Goal: Check status: Check status

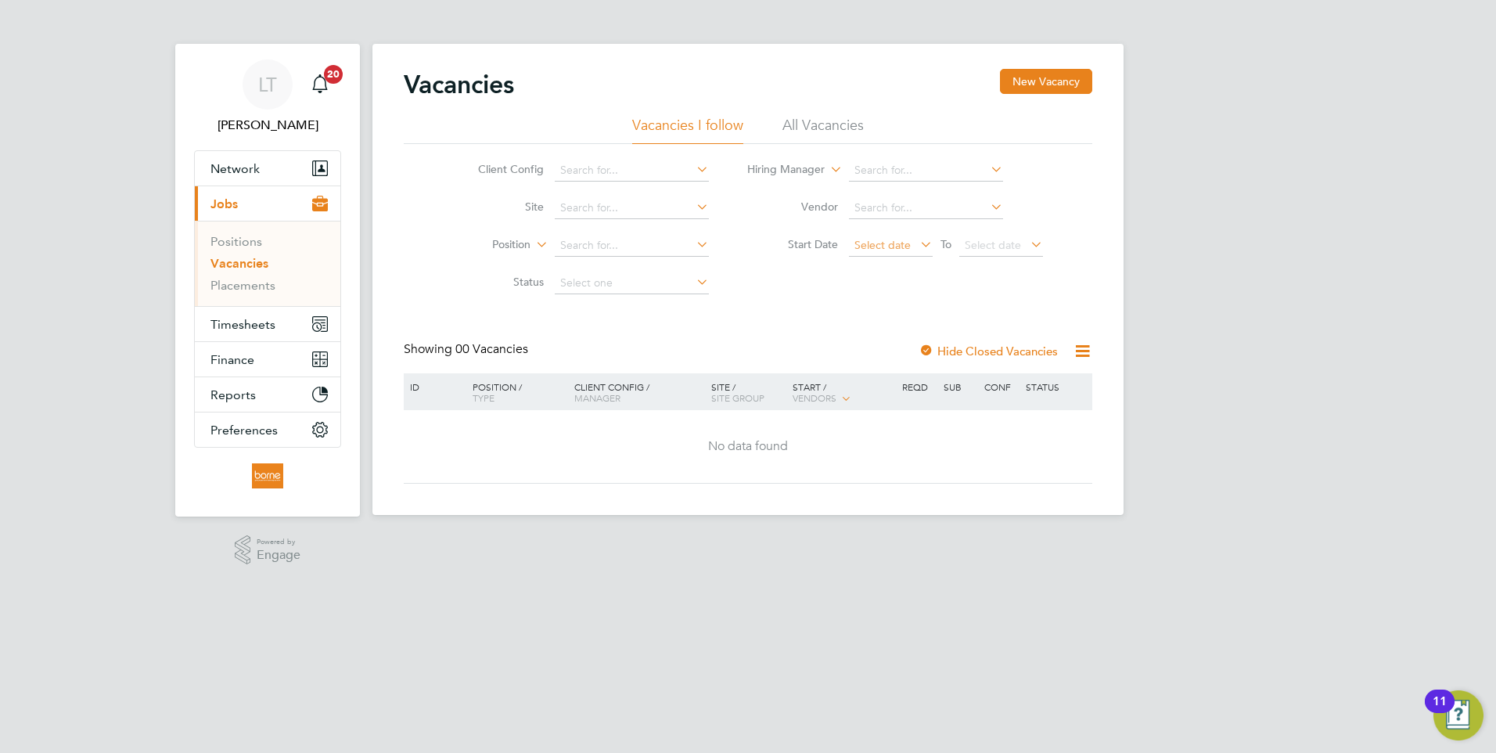
click at [890, 245] on span "Select date" at bounding box center [882, 245] width 56 height 14
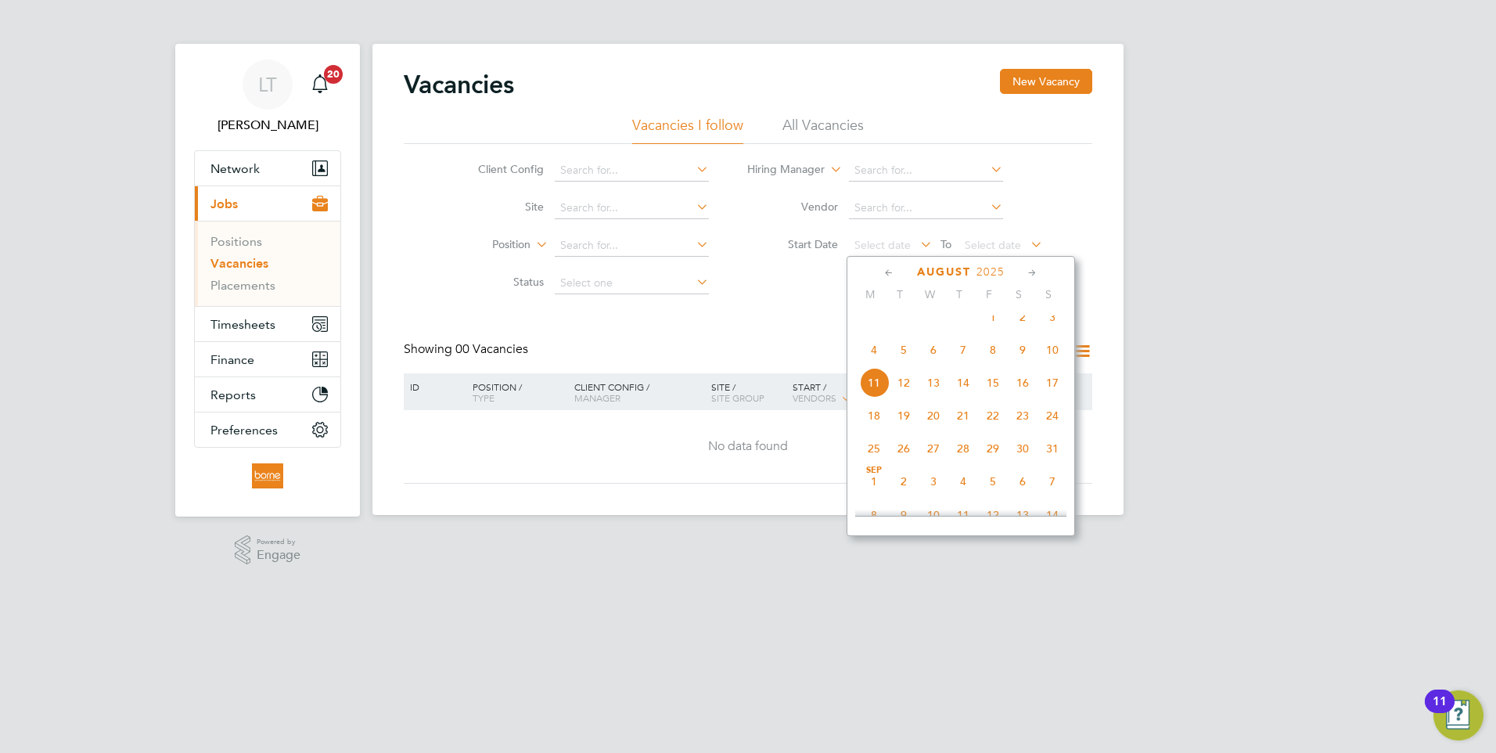
click at [875, 365] on span "4" at bounding box center [874, 350] width 30 height 30
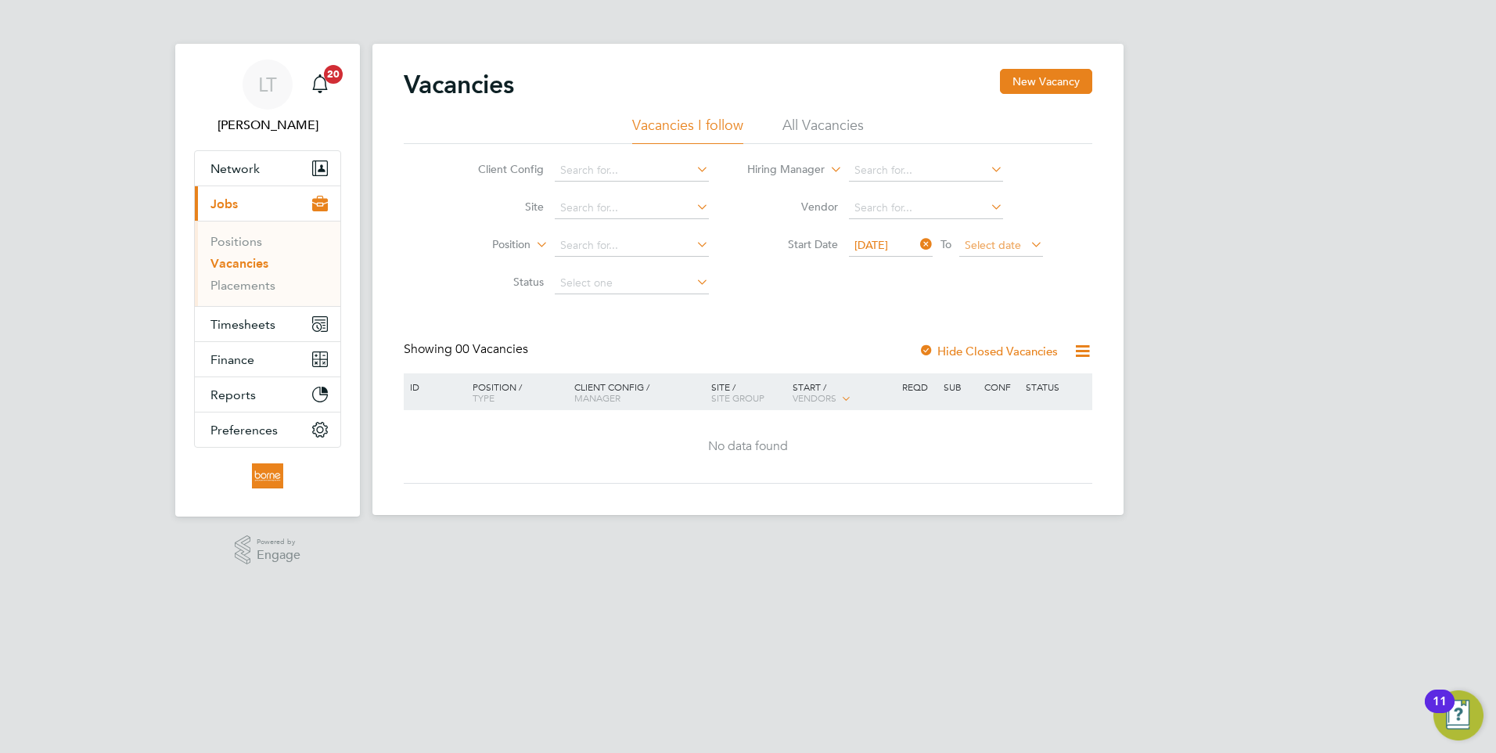
click at [1006, 247] on span "Select date" at bounding box center [993, 245] width 56 height 14
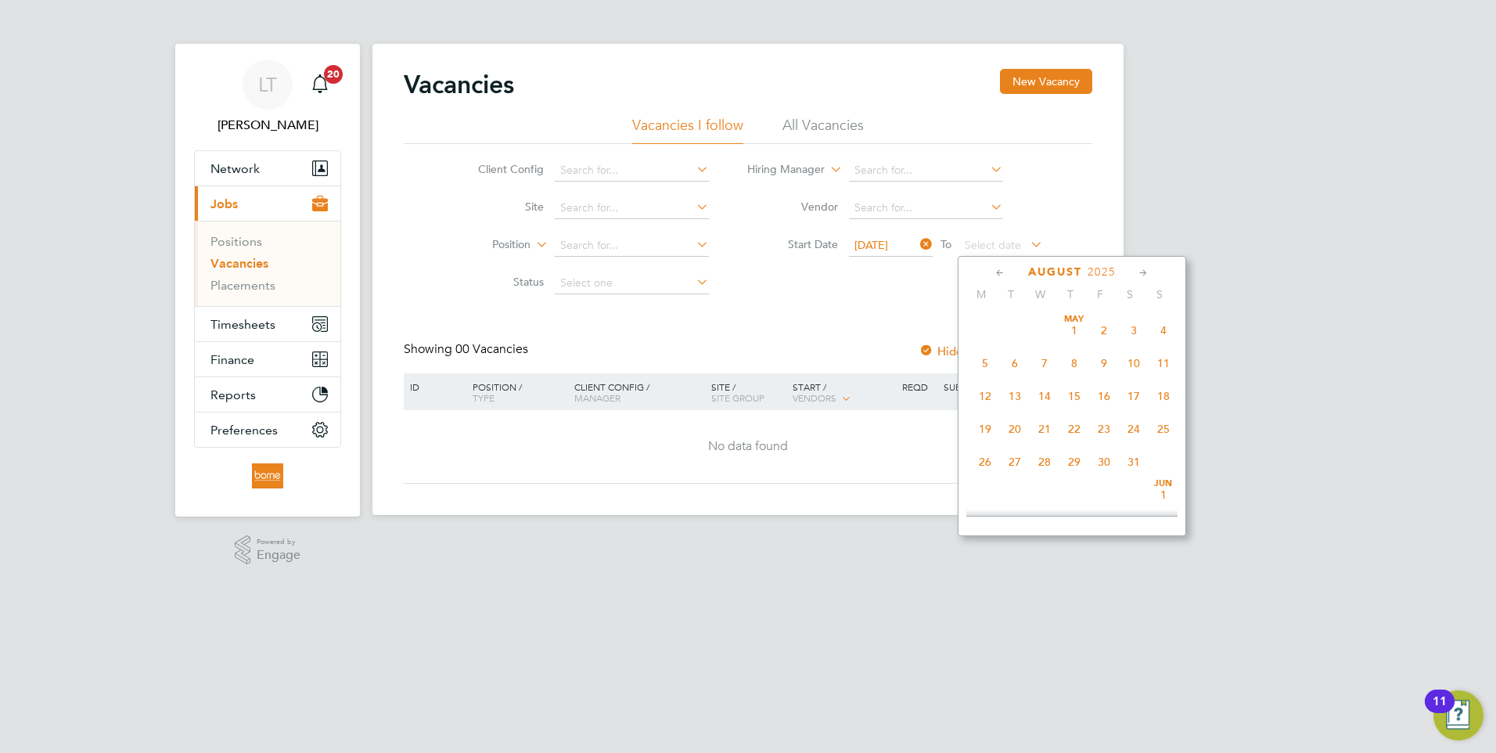
scroll to position [541, 0]
click at [1164, 365] on span "10" at bounding box center [1164, 350] width 30 height 30
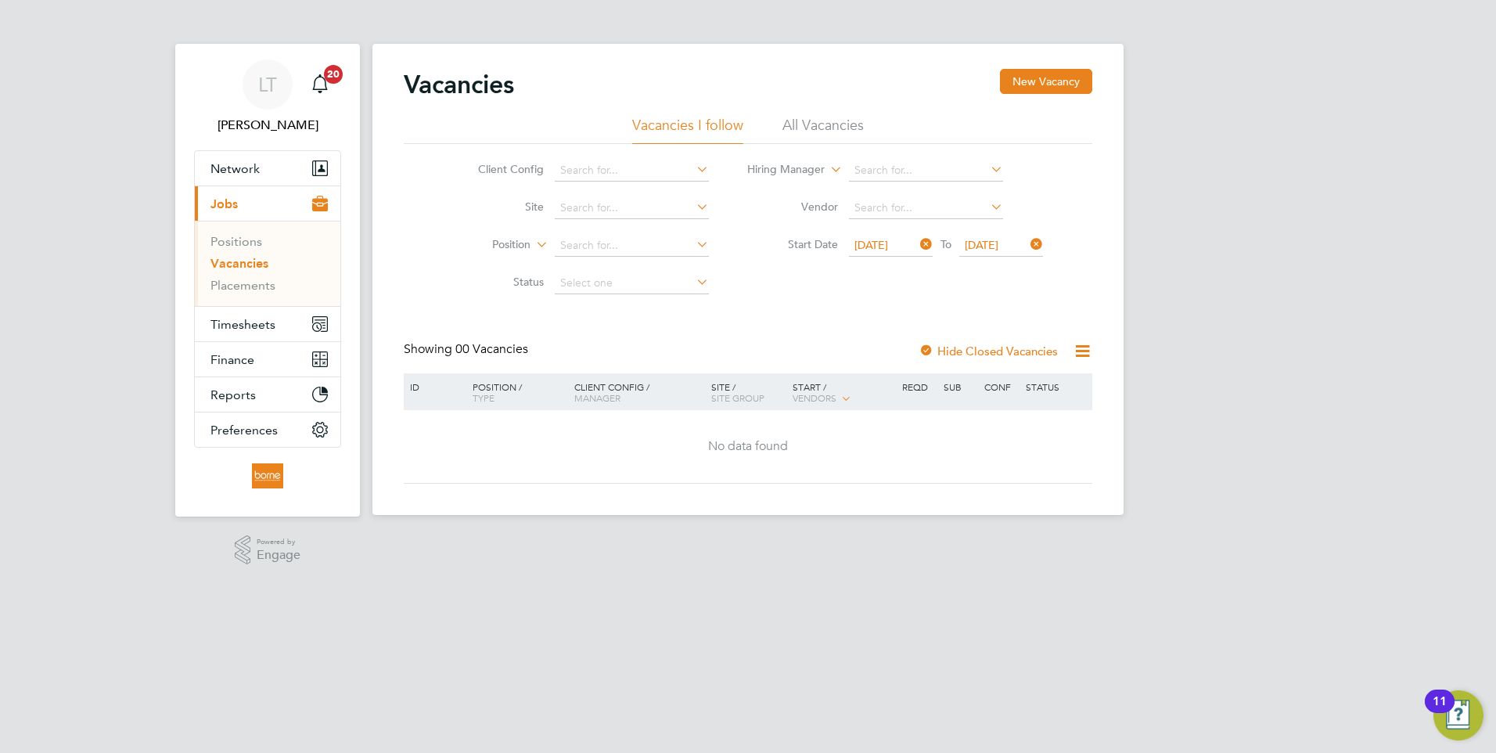
click at [917, 243] on icon at bounding box center [917, 244] width 0 height 22
click at [1027, 247] on icon at bounding box center [1027, 244] width 0 height 22
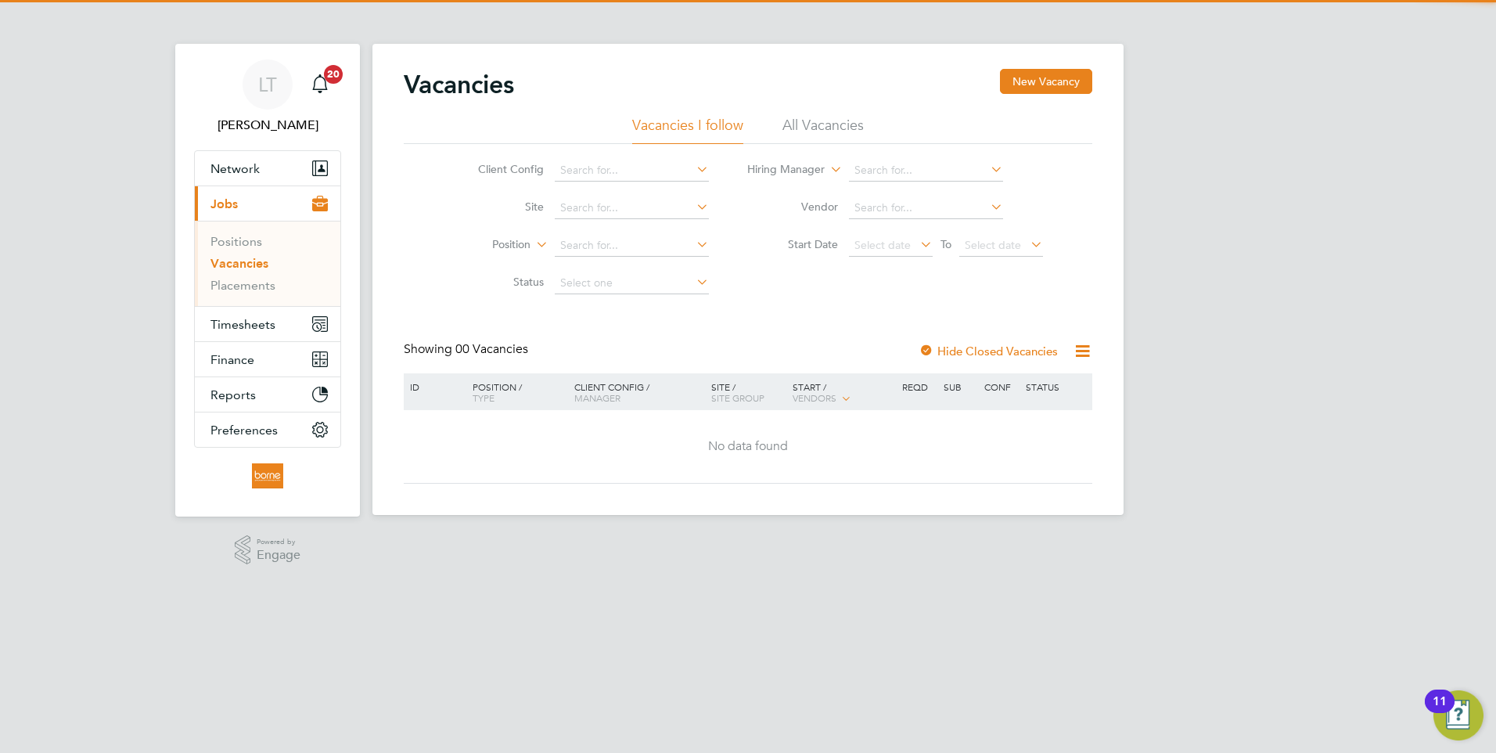
click at [917, 246] on icon at bounding box center [917, 244] width 0 height 22
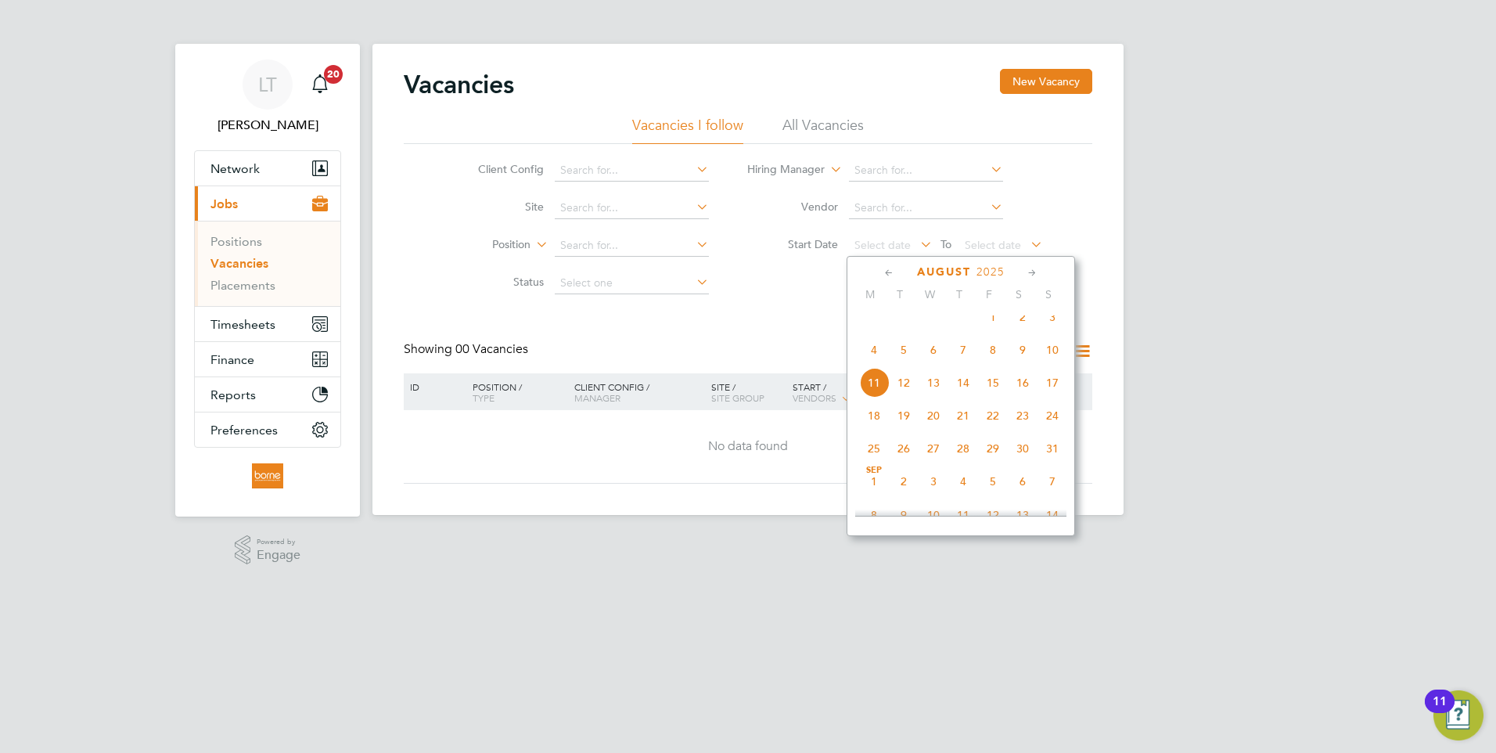
click at [1049, 326] on span "3" at bounding box center [1052, 317] width 30 height 30
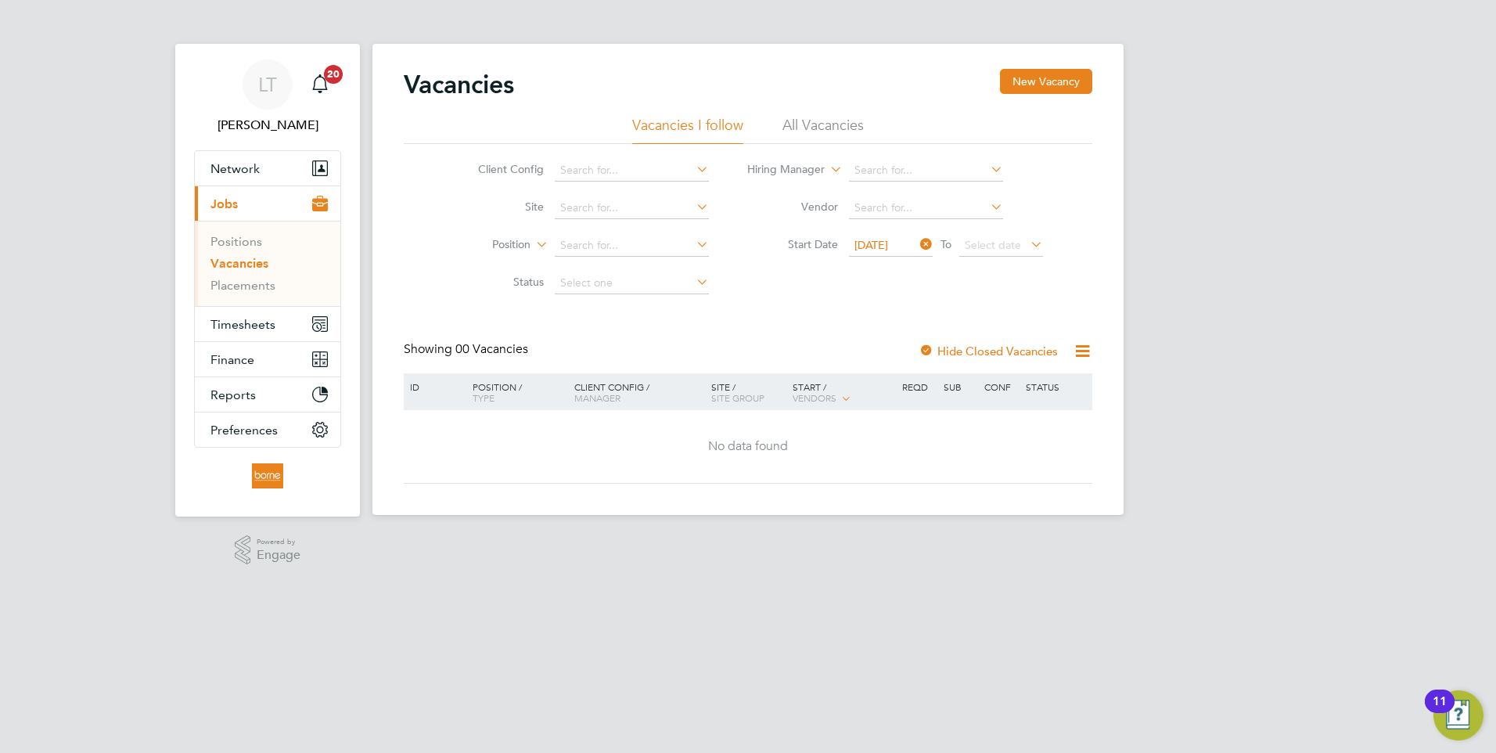
click at [917, 246] on icon at bounding box center [917, 244] width 0 height 22
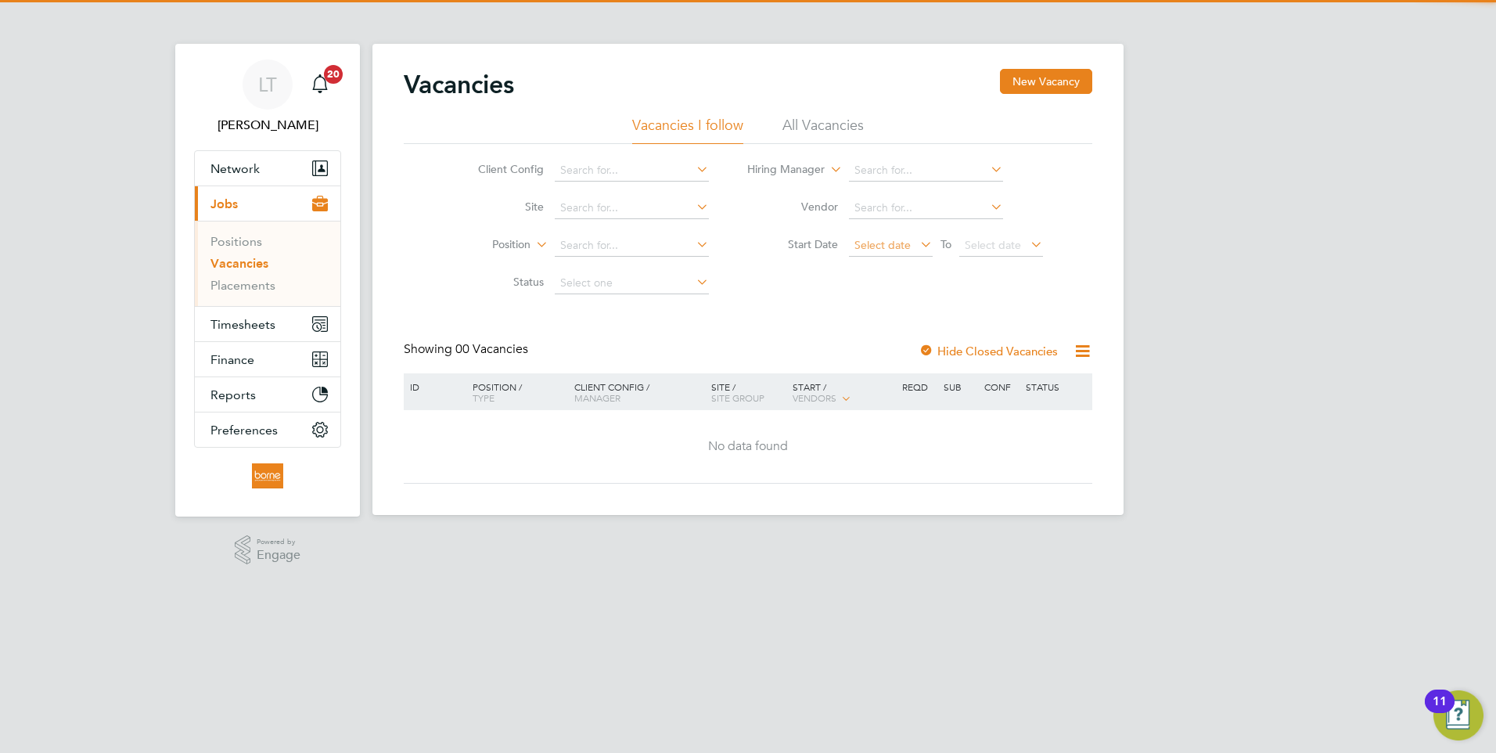
click at [899, 247] on span "Select date" at bounding box center [882, 245] width 56 height 14
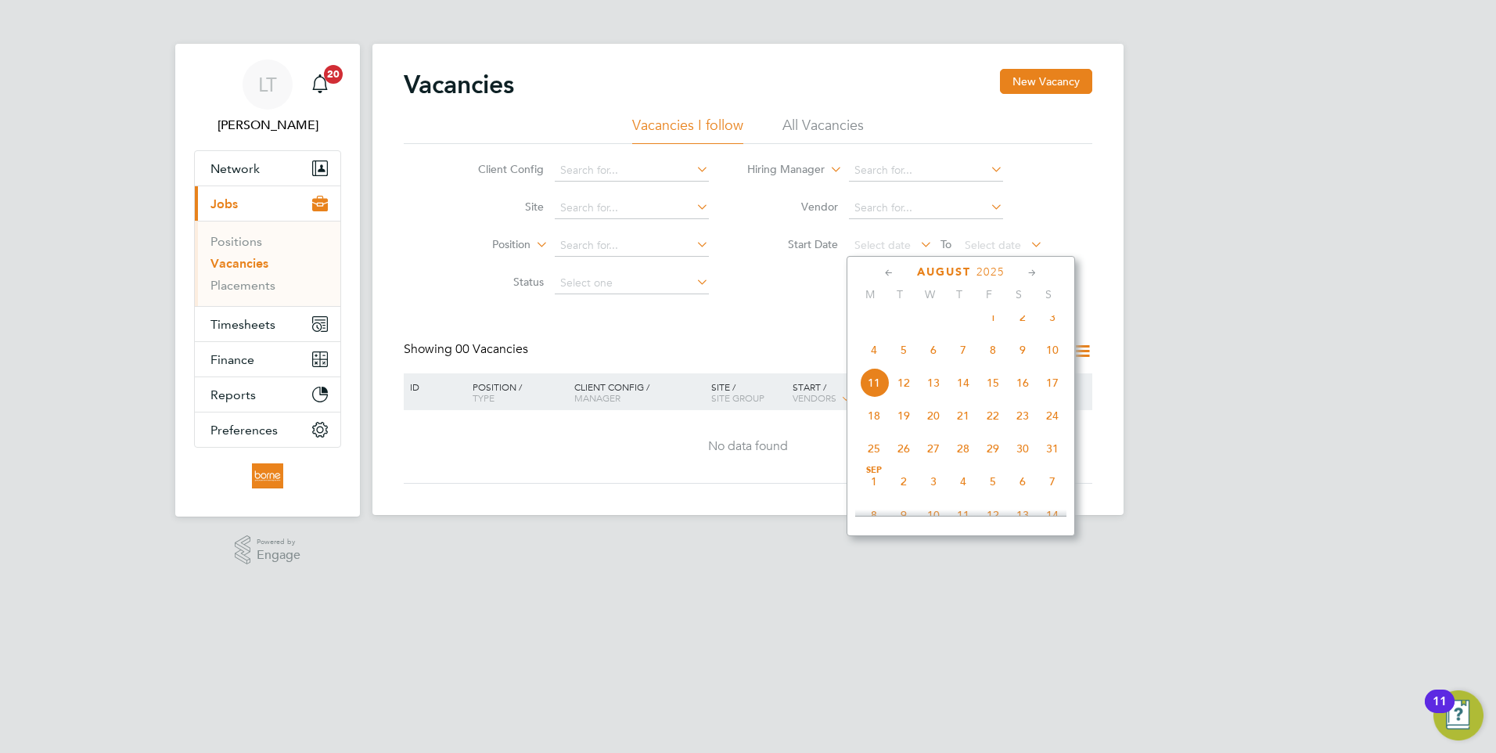
scroll to position [463, 0]
click at [877, 371] on span "28" at bounding box center [874, 362] width 30 height 30
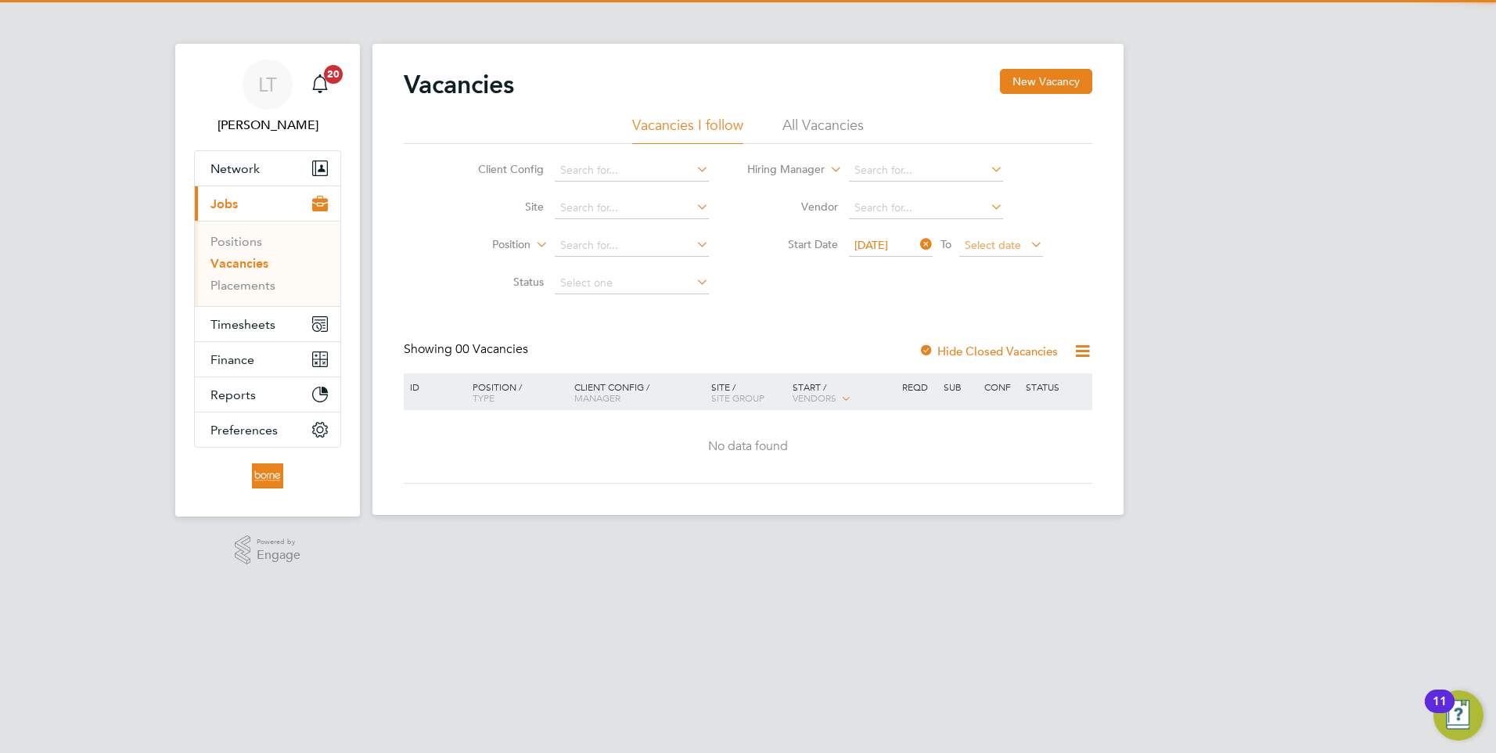
click at [994, 243] on span "Select date" at bounding box center [993, 245] width 56 height 14
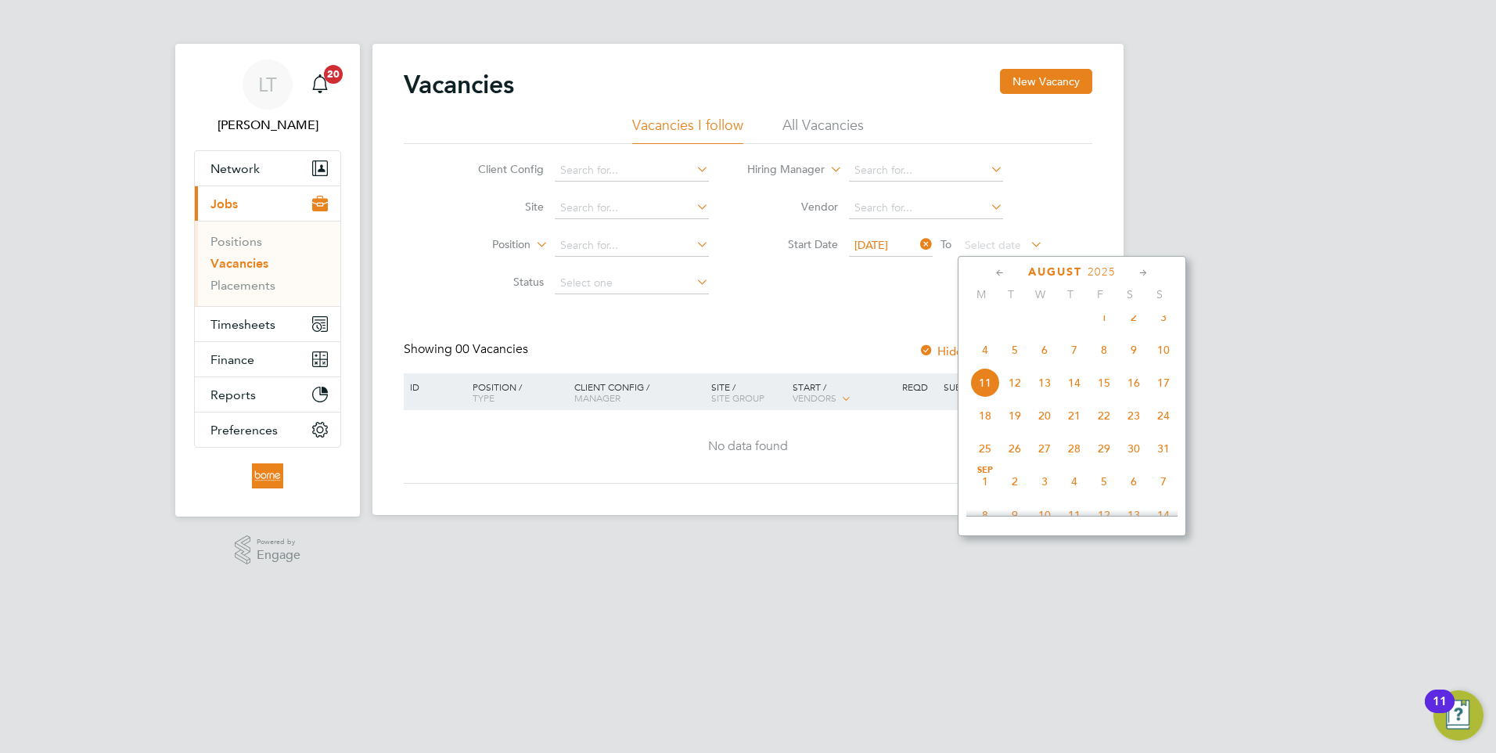
click at [1167, 332] on span "3" at bounding box center [1164, 317] width 30 height 30
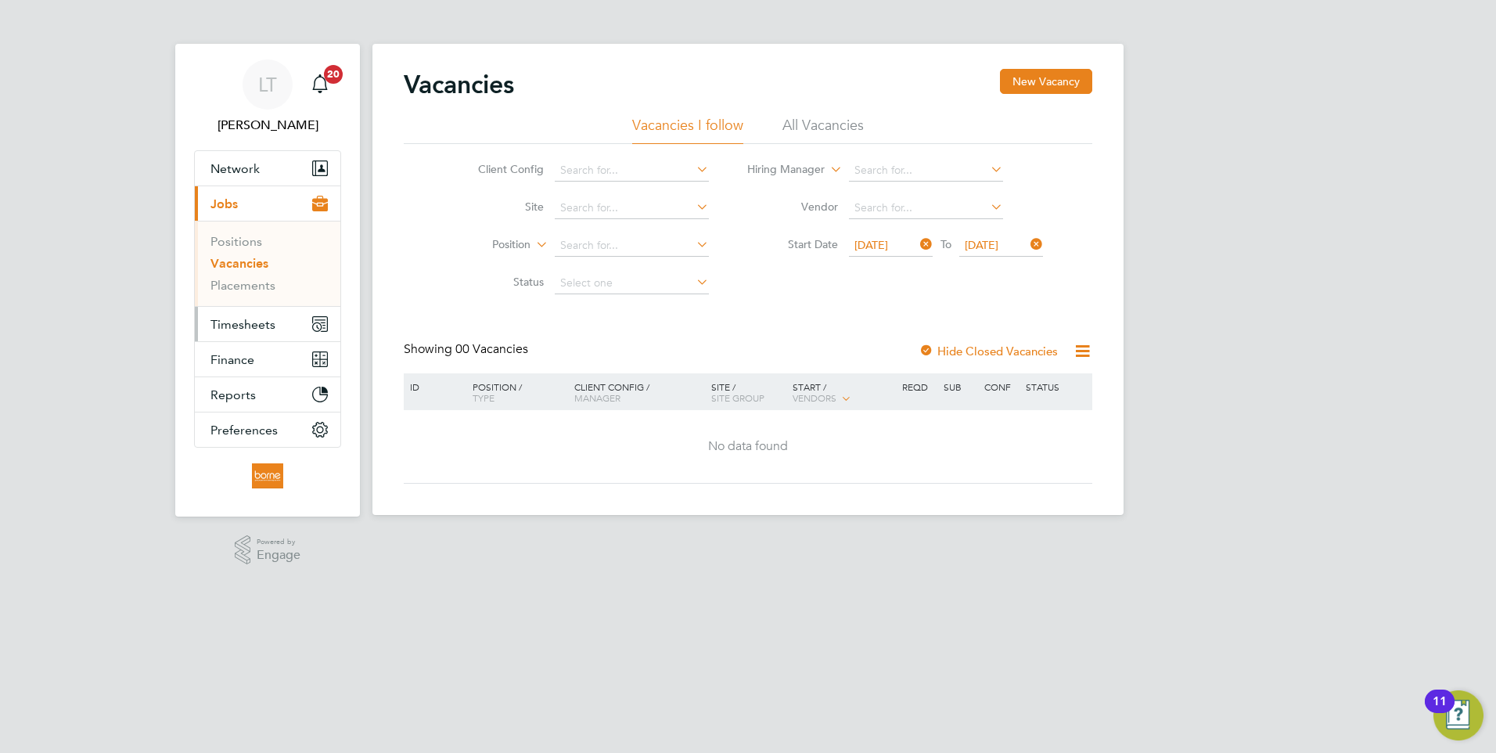
click at [243, 322] on span "Timesheets" at bounding box center [242, 324] width 65 height 15
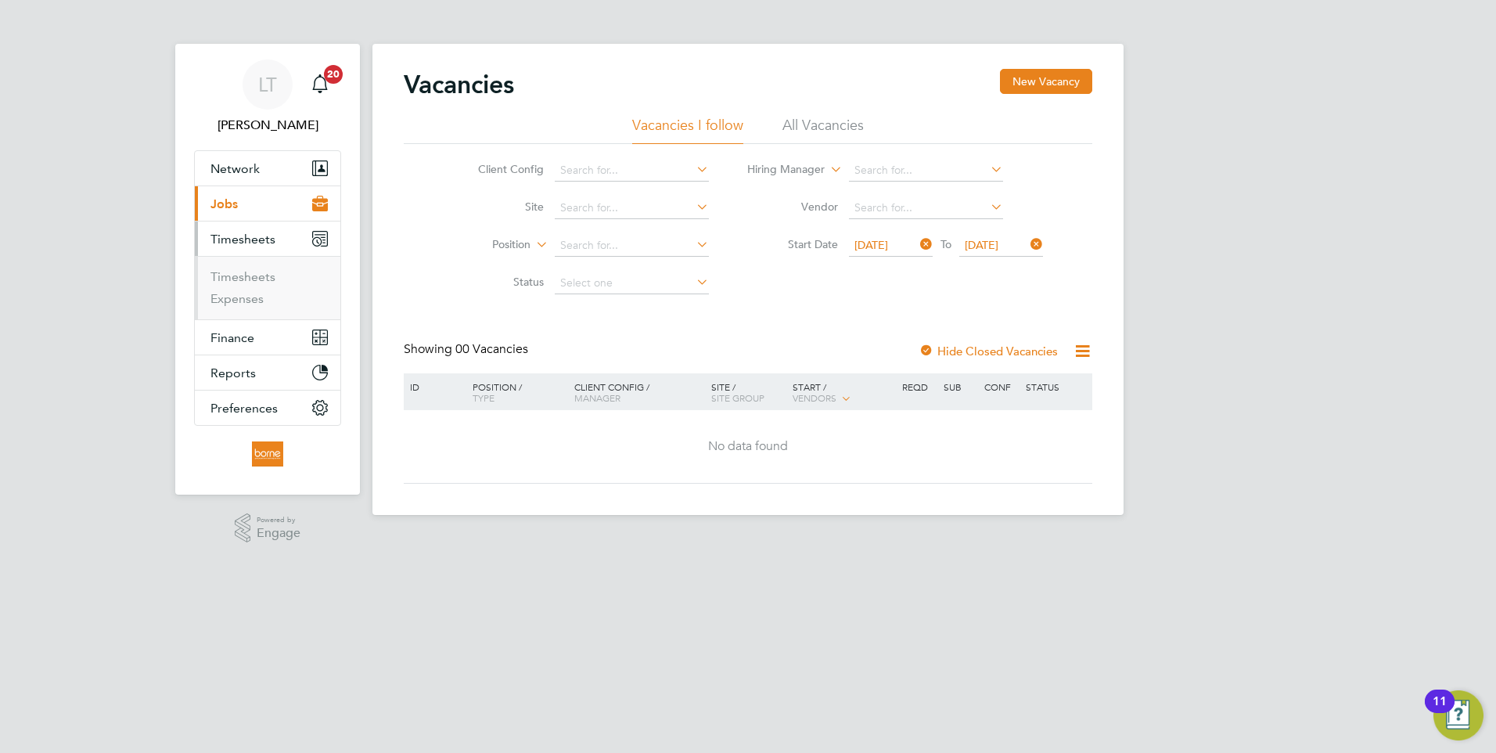
click at [247, 241] on span "Timesheets" at bounding box center [242, 239] width 65 height 15
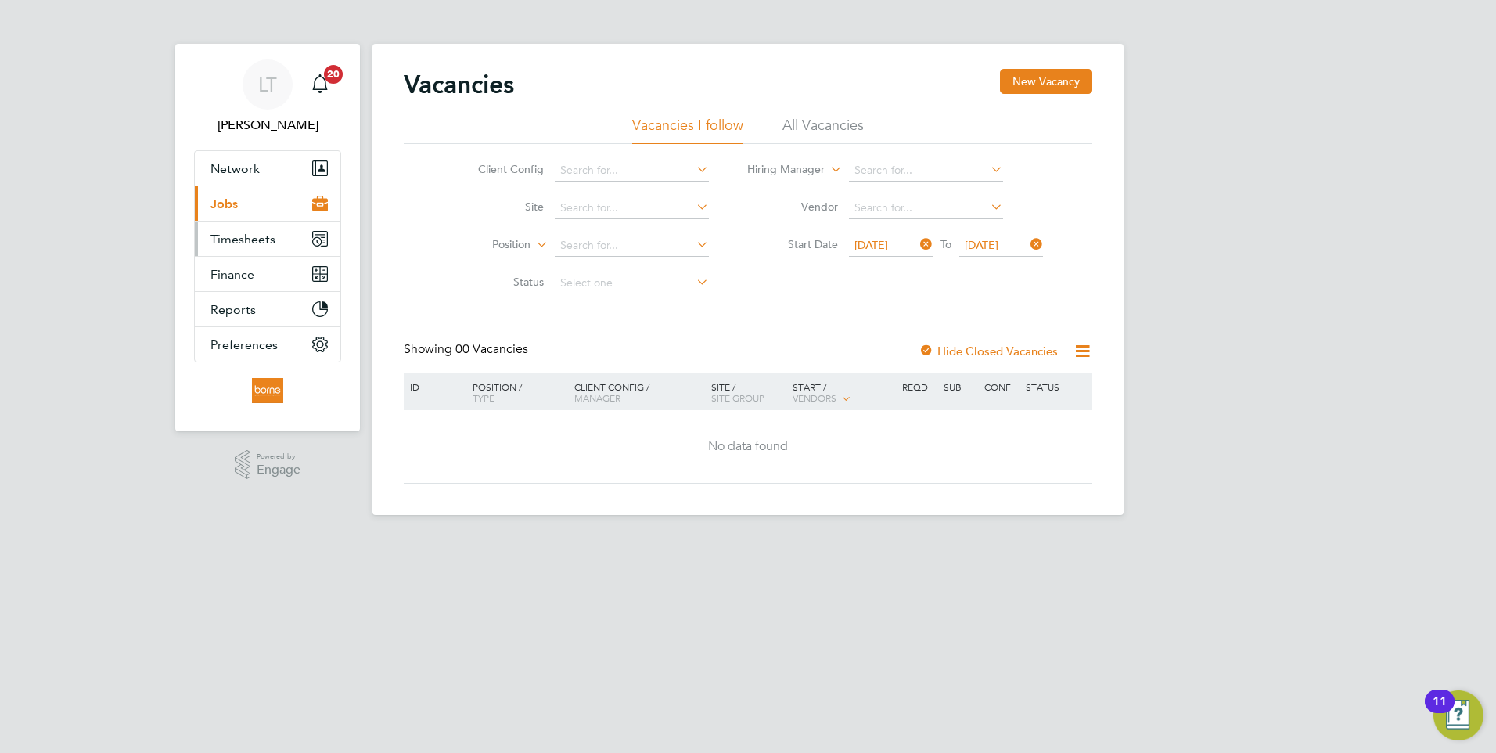
click at [247, 241] on span "Timesheets" at bounding box center [242, 239] width 65 height 15
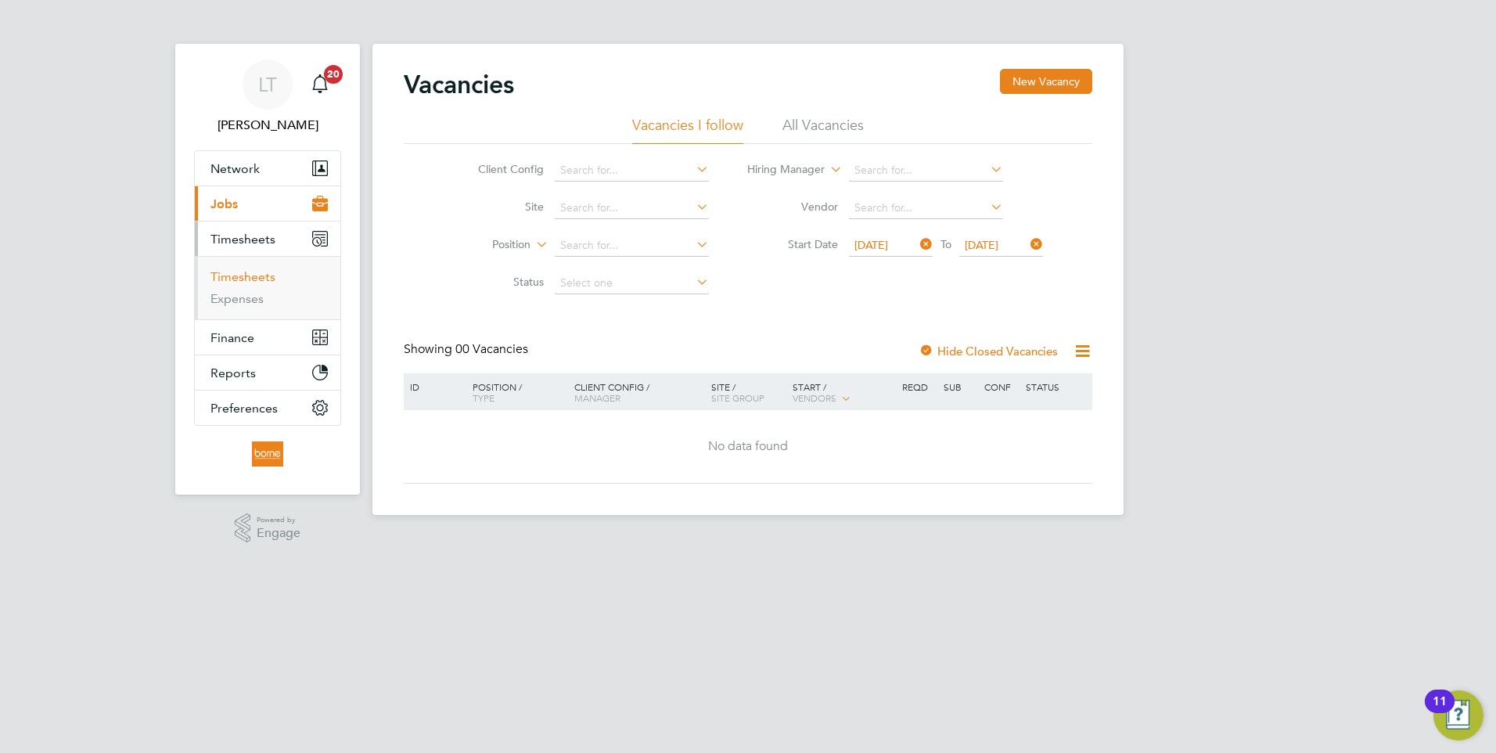
click at [246, 273] on link "Timesheets" at bounding box center [242, 276] width 65 height 15
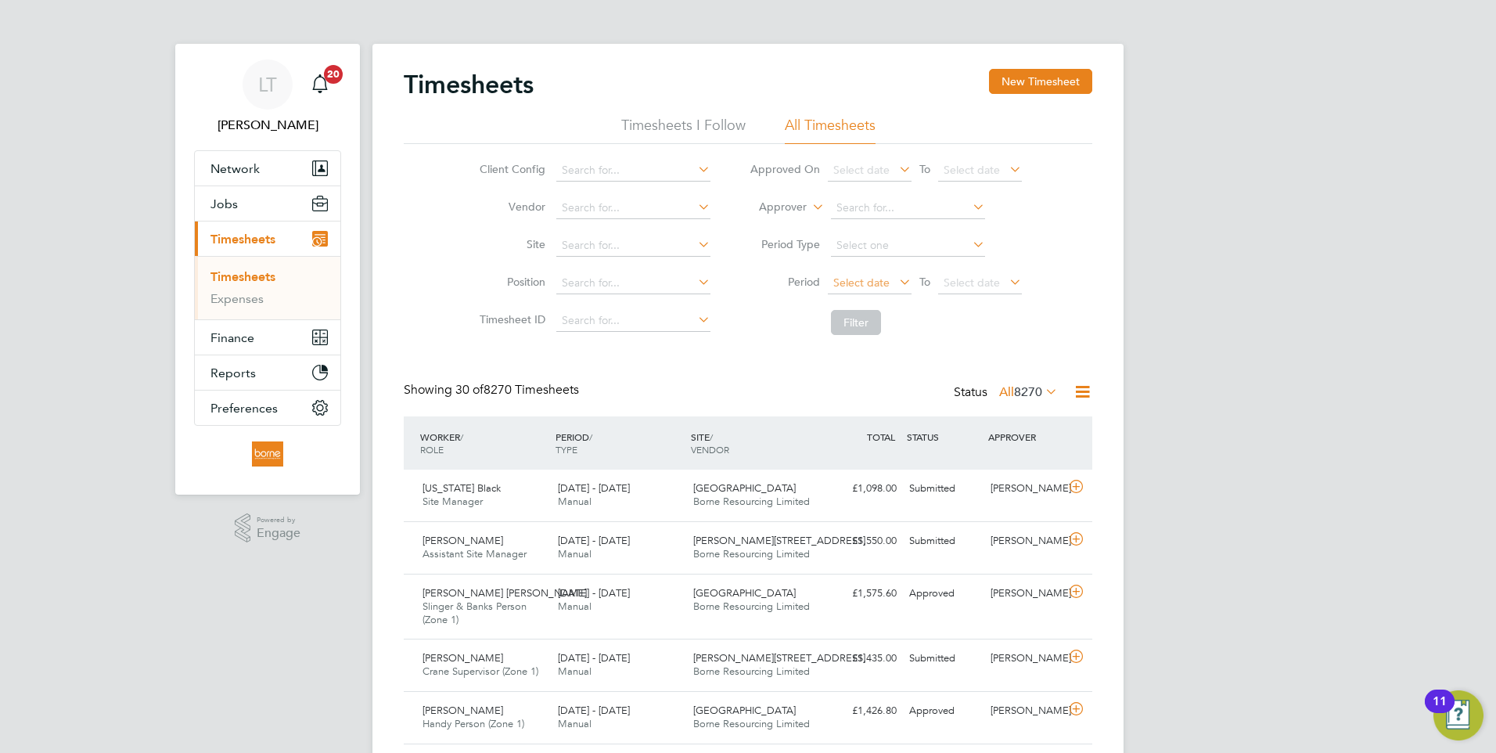
click at [845, 285] on span "Select date" at bounding box center [861, 282] width 56 height 14
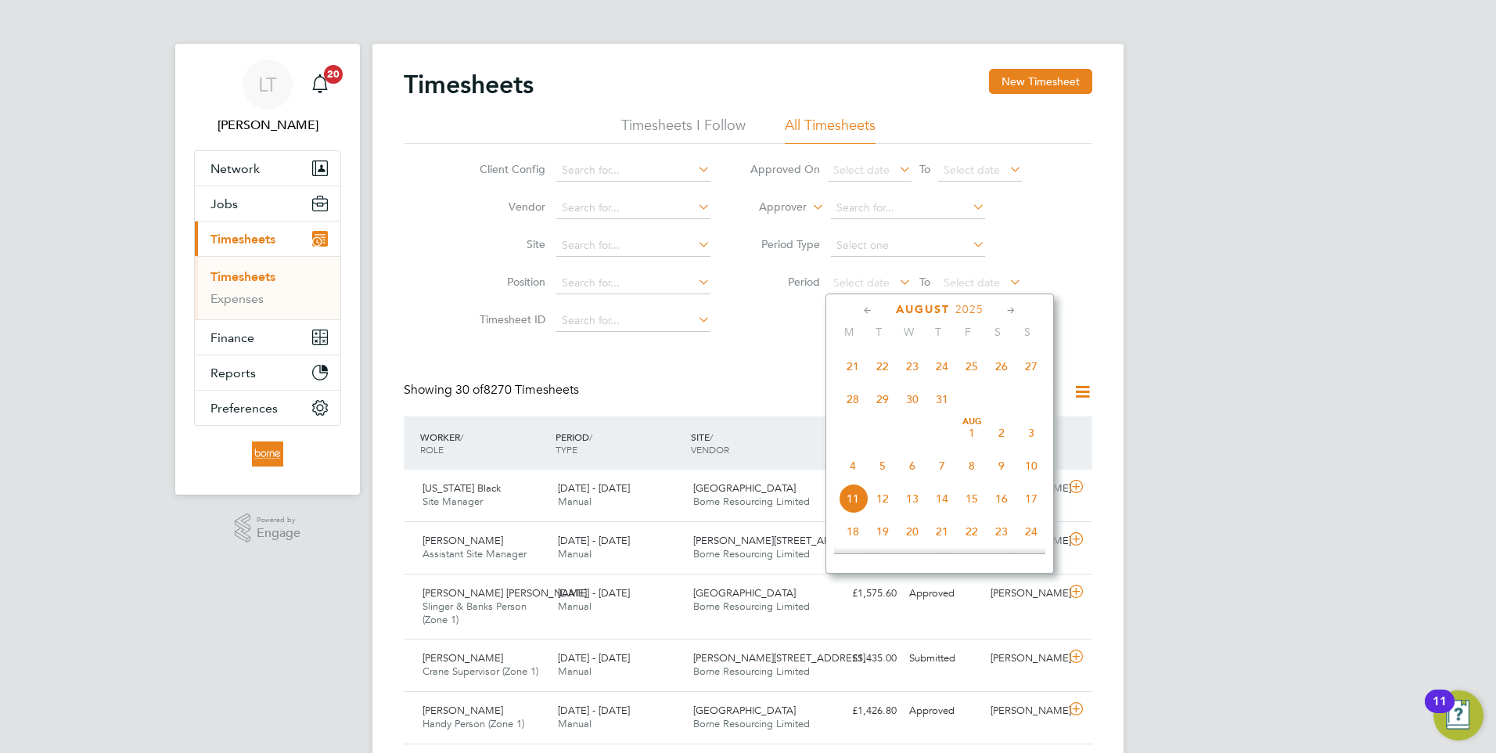
click at [848, 411] on span "28" at bounding box center [853, 399] width 30 height 30
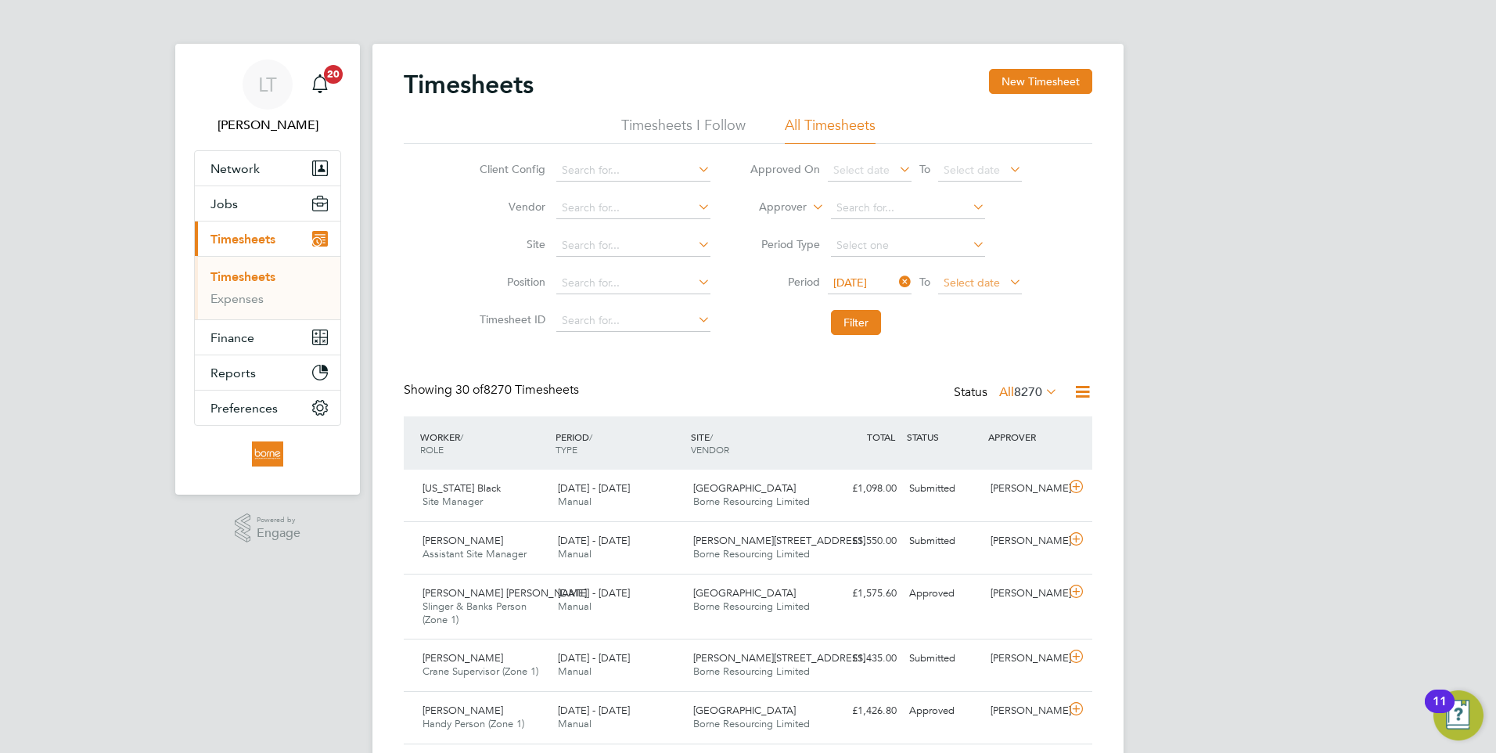
click at [972, 279] on span "Select date" at bounding box center [972, 282] width 56 height 14
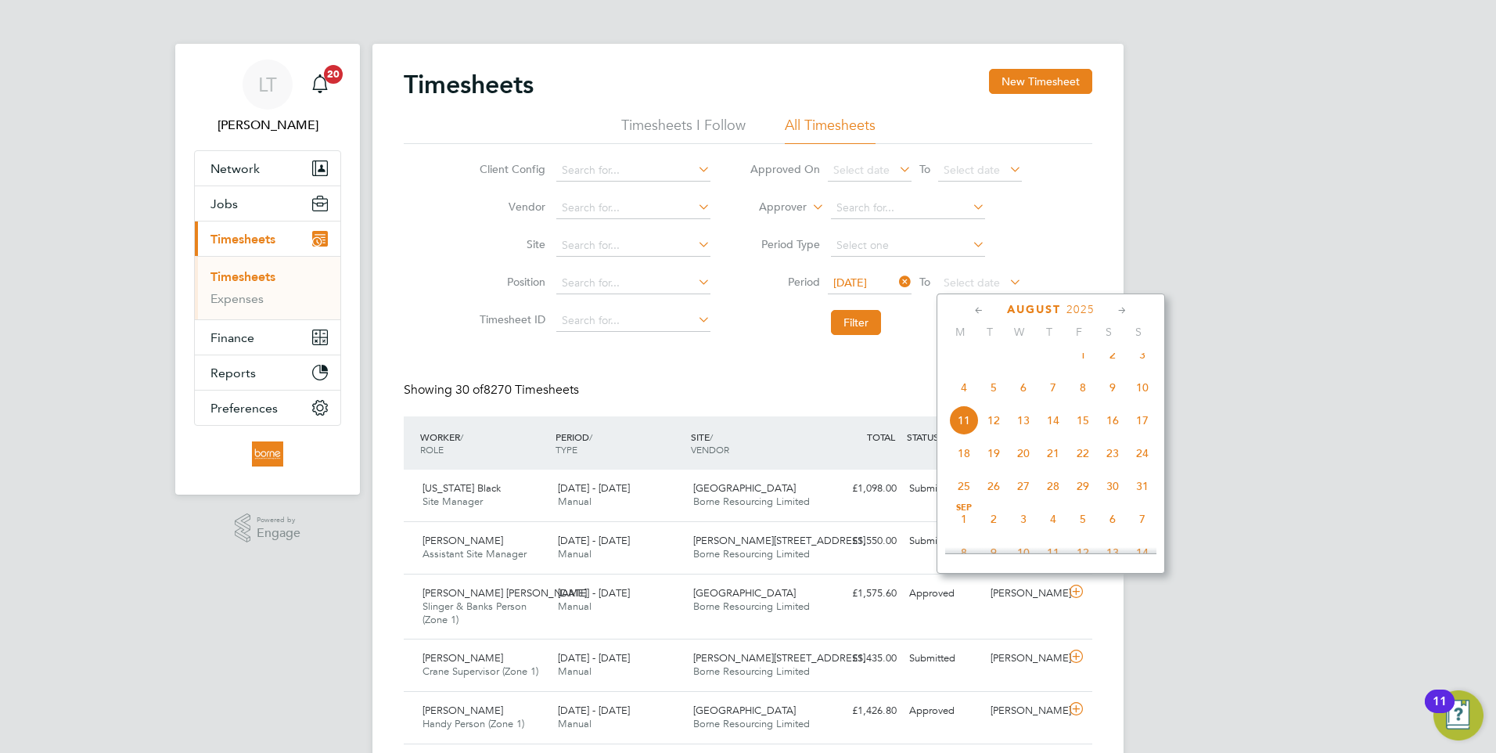
click at [1147, 361] on span "3" at bounding box center [1142, 355] width 30 height 30
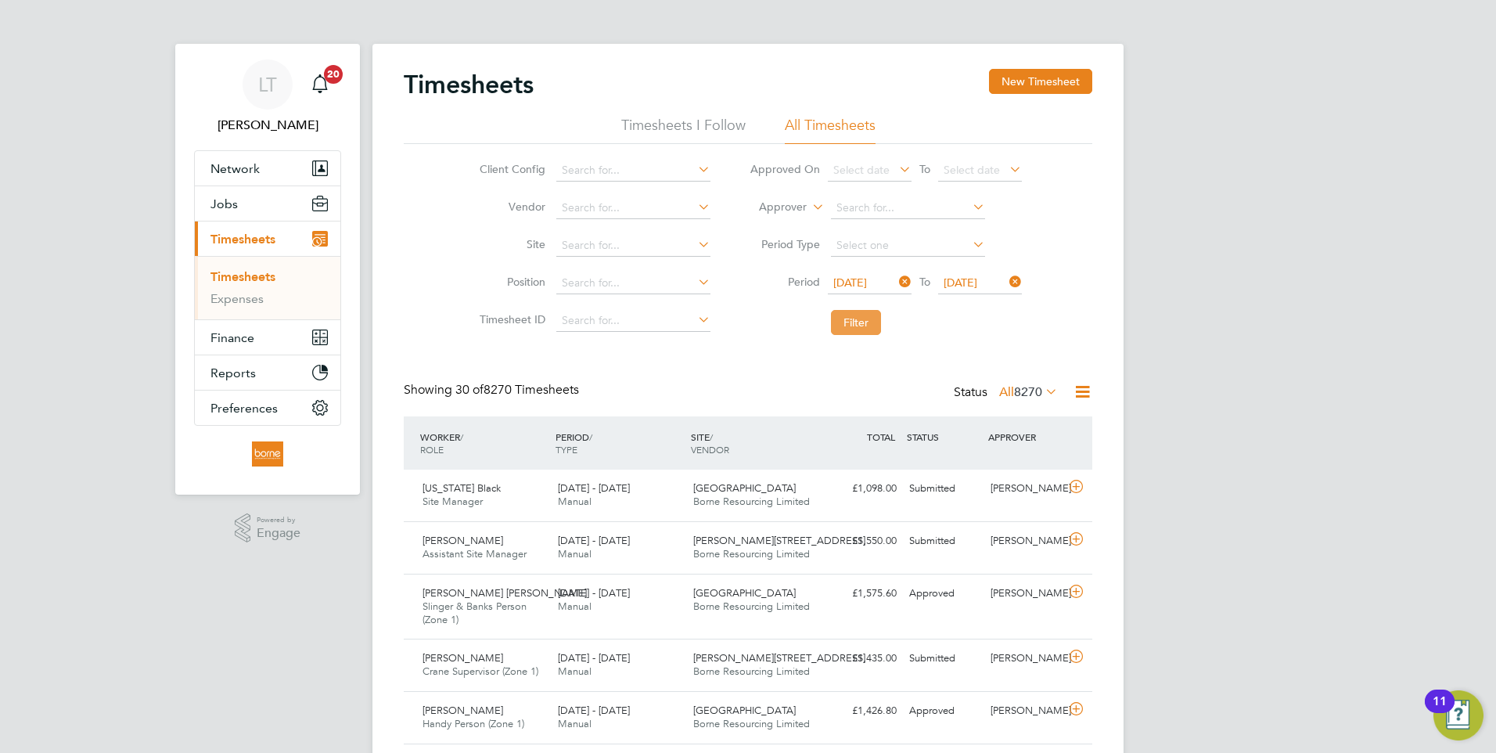
click at [855, 325] on button "Filter" at bounding box center [856, 322] width 50 height 25
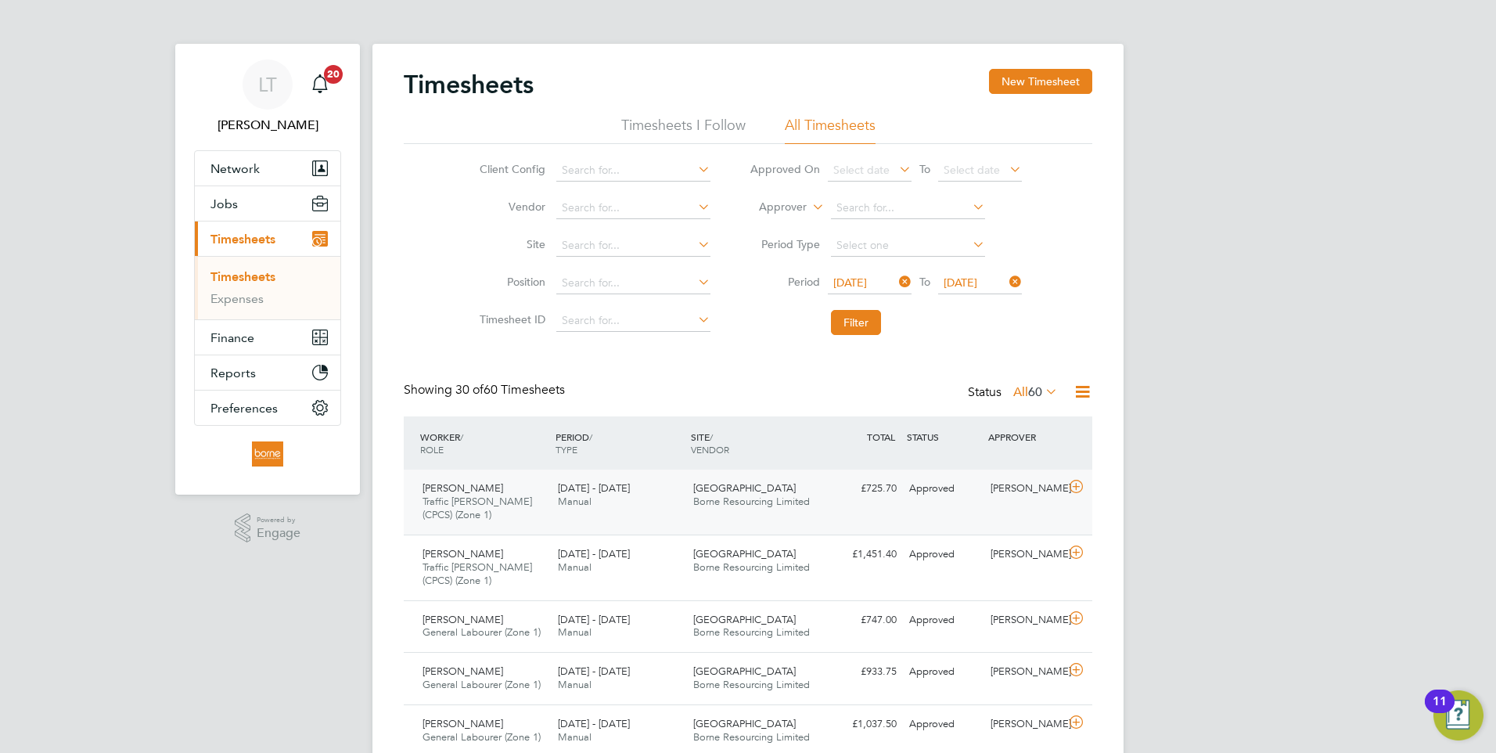
click at [530, 497] on div "[PERSON_NAME] Traffic [PERSON_NAME] (CPCS) (Zone 1) [DATE] - [DATE]" at bounding box center [483, 502] width 135 height 52
